Goal: Transaction & Acquisition: Purchase product/service

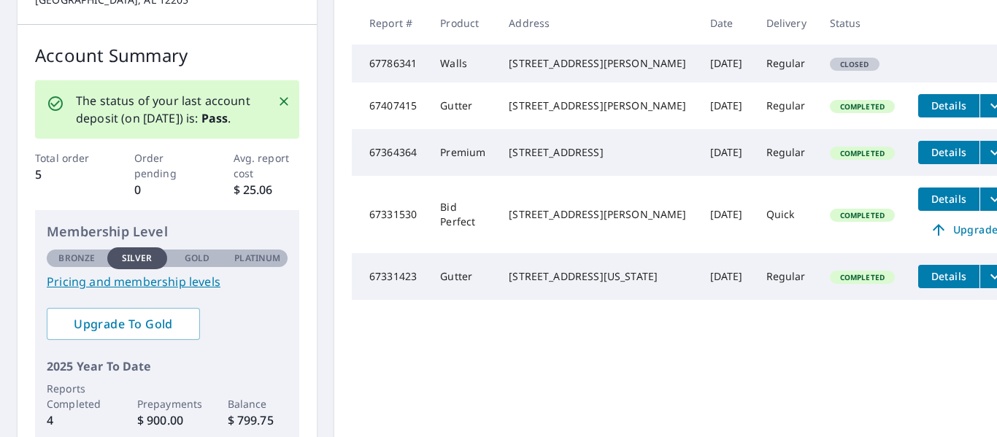
scroll to position [281, 0]
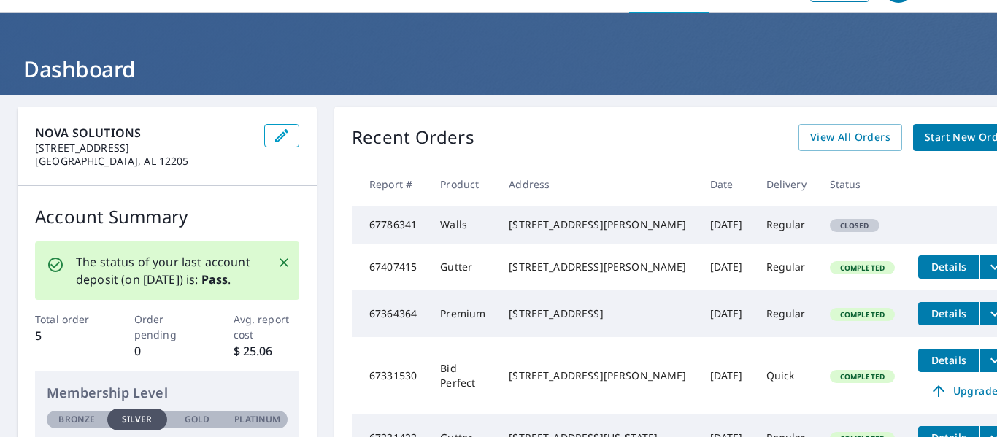
click at [925, 141] on span "Start New Order" at bounding box center [967, 137] width 85 height 18
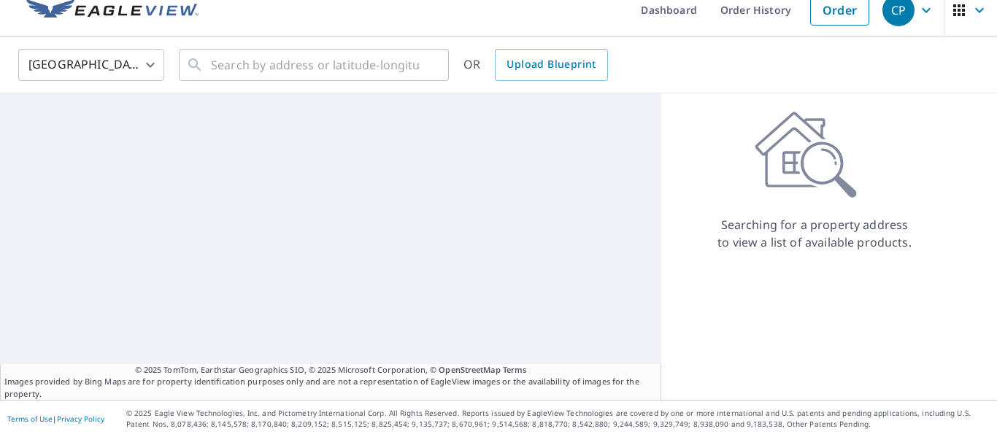
scroll to position [17, 0]
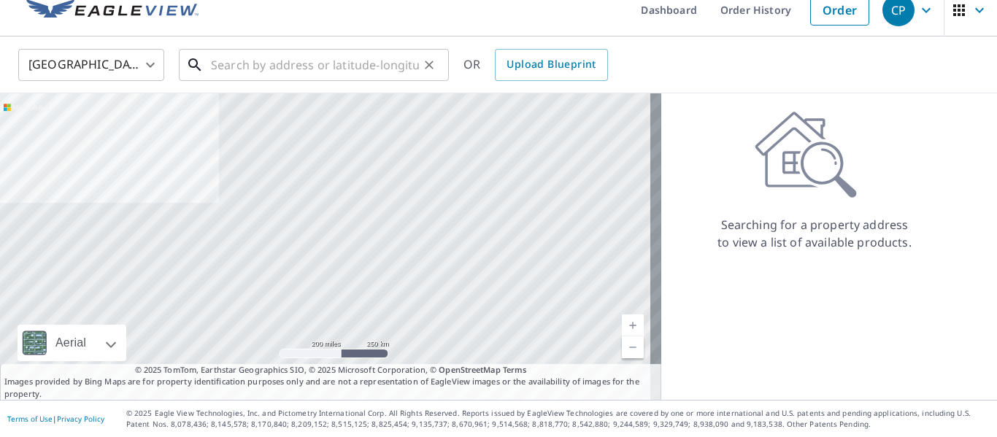
click at [333, 72] on input "text" at bounding box center [315, 65] width 208 height 41
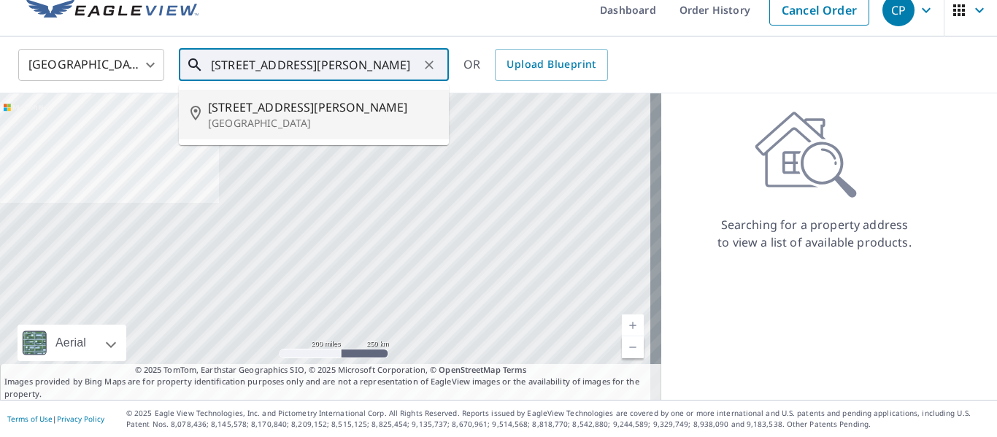
click at [319, 123] on p "[GEOGRAPHIC_DATA]" at bounding box center [322, 123] width 229 height 15
type input "[STREET_ADDRESS][PERSON_NAME]"
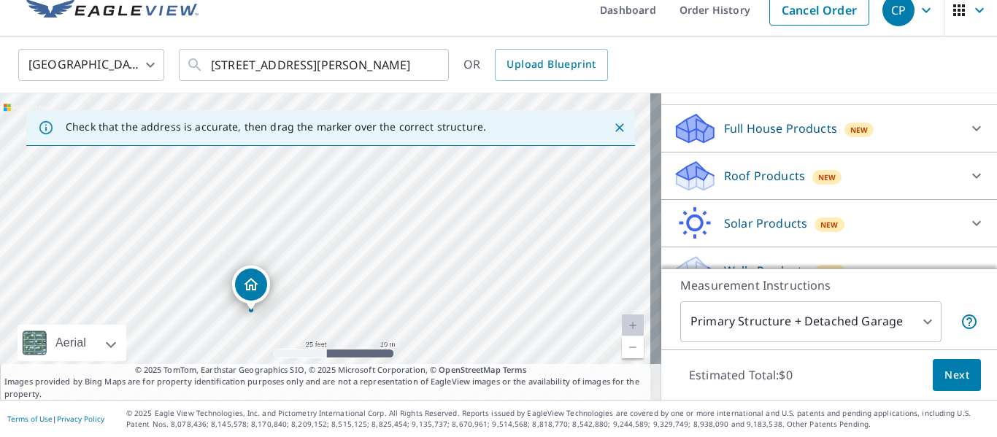
scroll to position [166, 0]
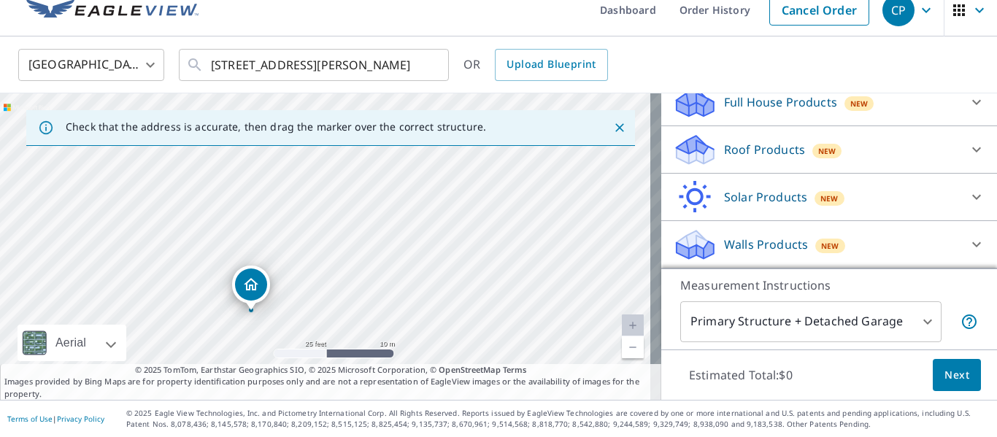
click at [851, 233] on div "Walls Products New" at bounding box center [816, 245] width 286 height 34
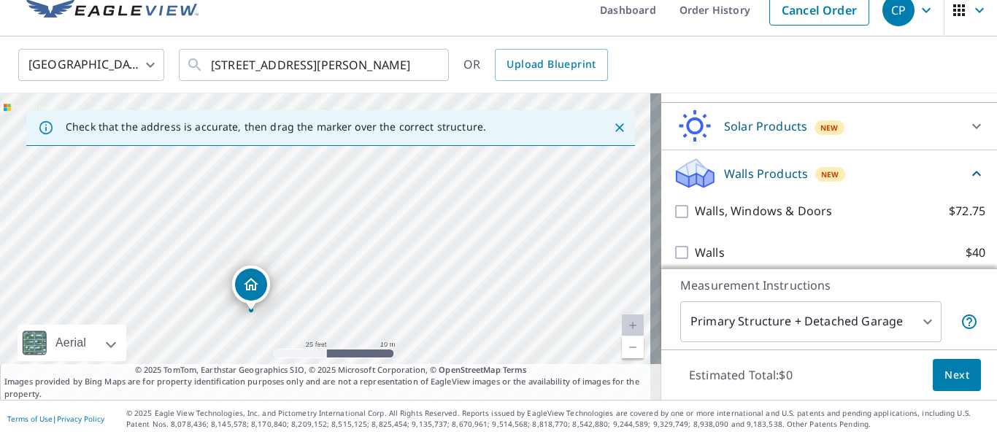
scroll to position [247, 0]
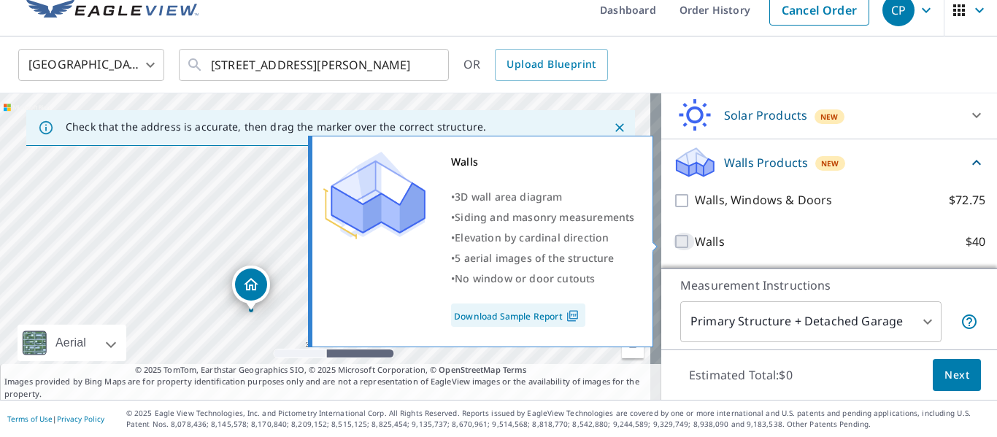
click at [673, 242] on input "Walls $40" at bounding box center [684, 242] width 22 height 18
checkbox input "true"
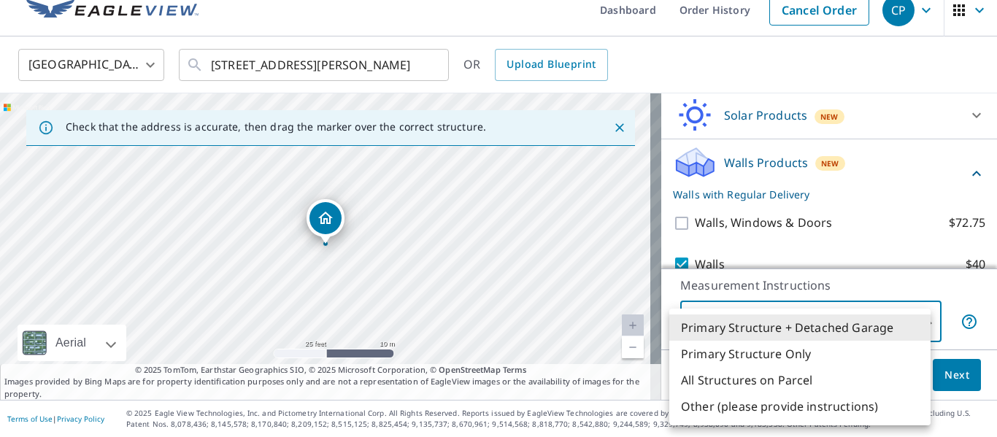
click at [903, 324] on body "CP CP Dashboard Order History Cancel Order CP [GEOGRAPHIC_DATA] [GEOGRAPHIC_DAT…" at bounding box center [498, 218] width 997 height 437
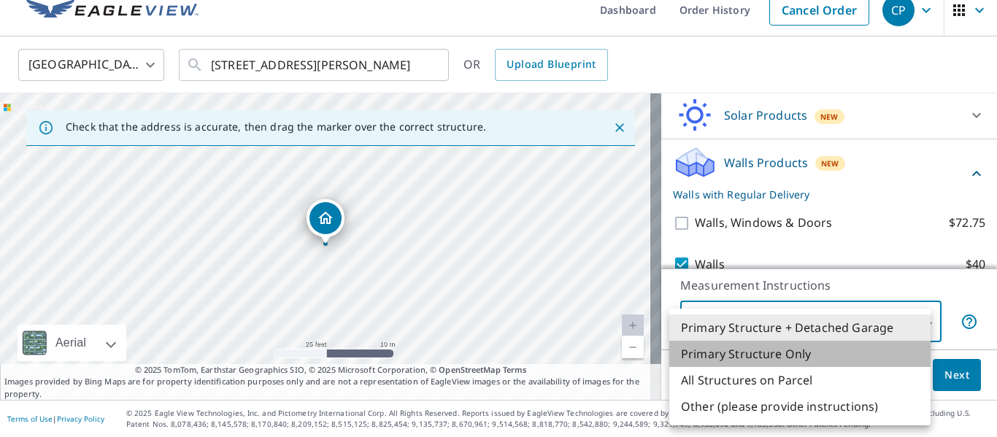
click at [907, 355] on li "Primary Structure Only" at bounding box center [799, 354] width 261 height 26
type input "2"
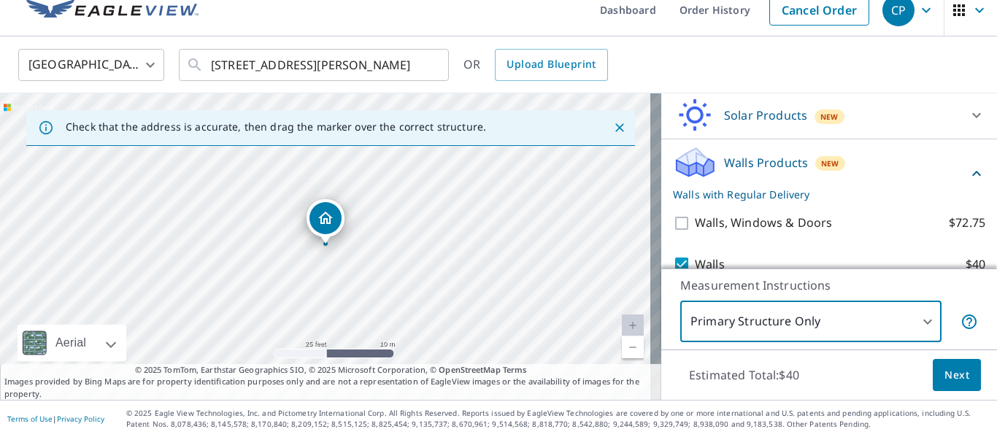
click at [933, 372] on button "Next" at bounding box center [957, 375] width 48 height 33
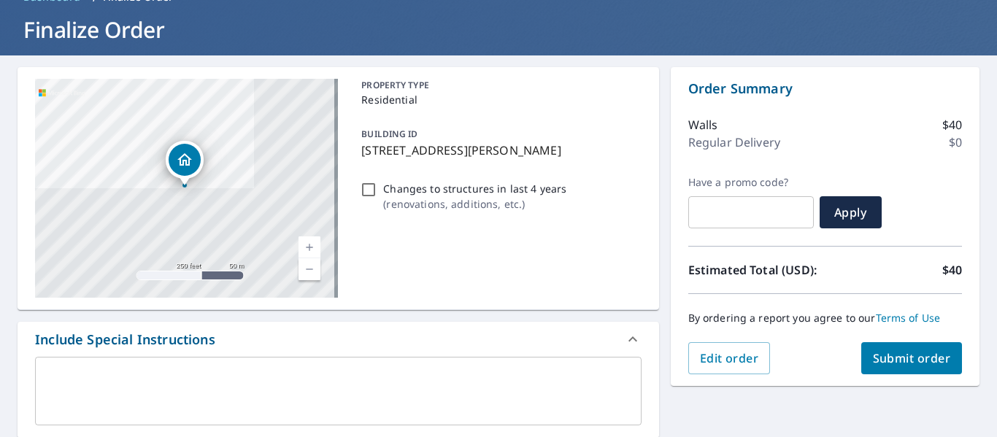
scroll to position [83, 0]
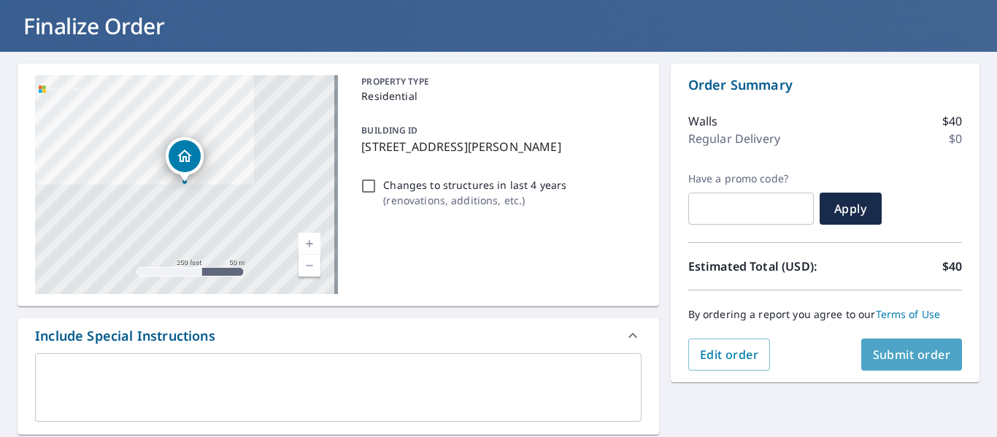
click at [880, 366] on button "Submit order" at bounding box center [911, 355] width 101 height 32
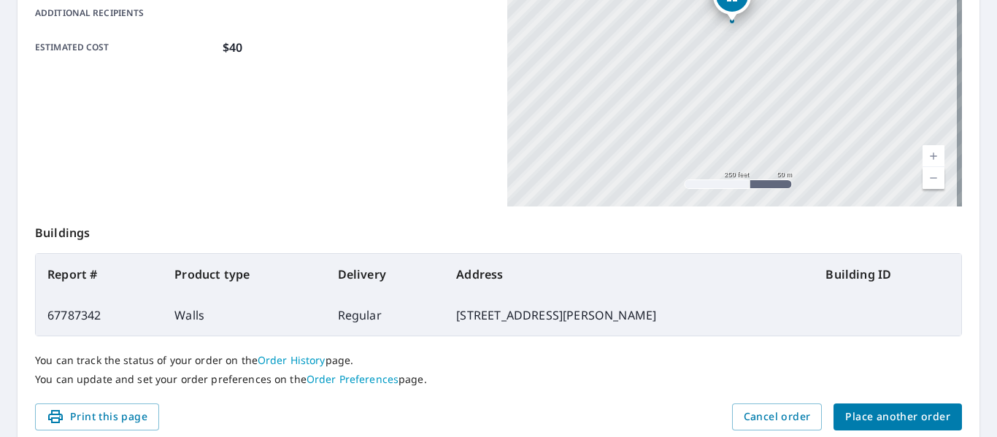
scroll to position [422, 0]
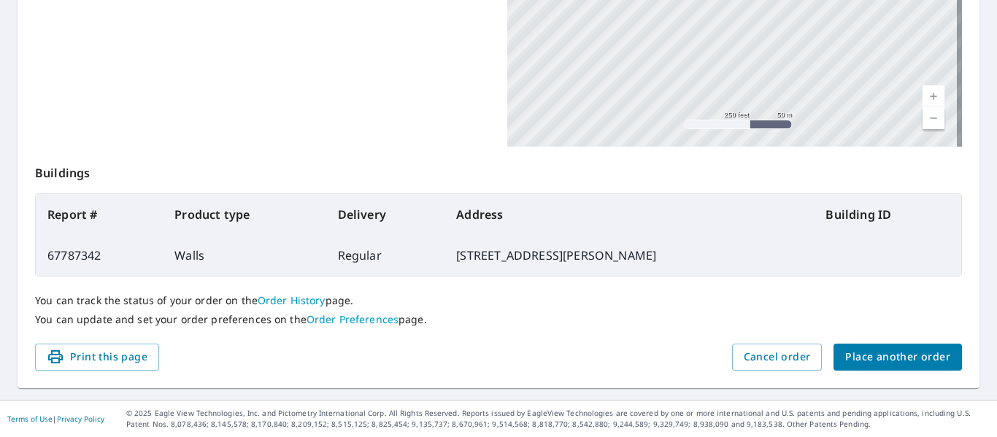
click at [901, 354] on span "Place another order" at bounding box center [897, 357] width 105 height 18
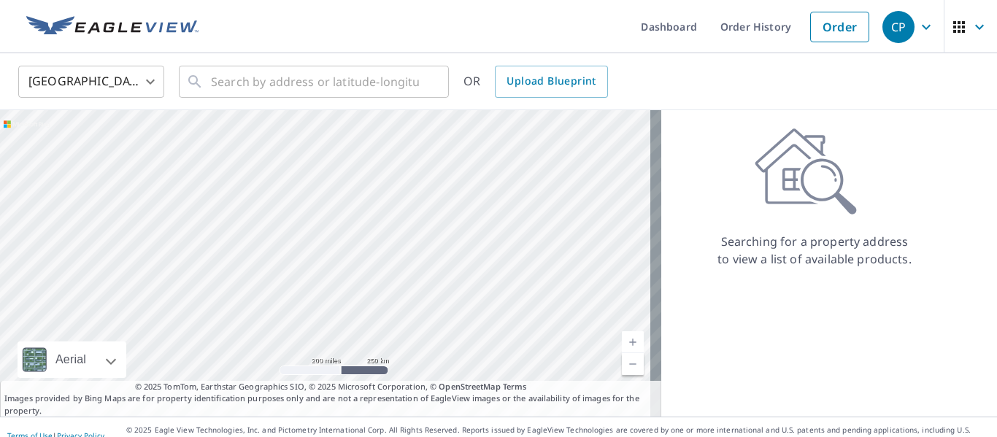
scroll to position [1, 0]
